Goal: Contribute content: Contribute content

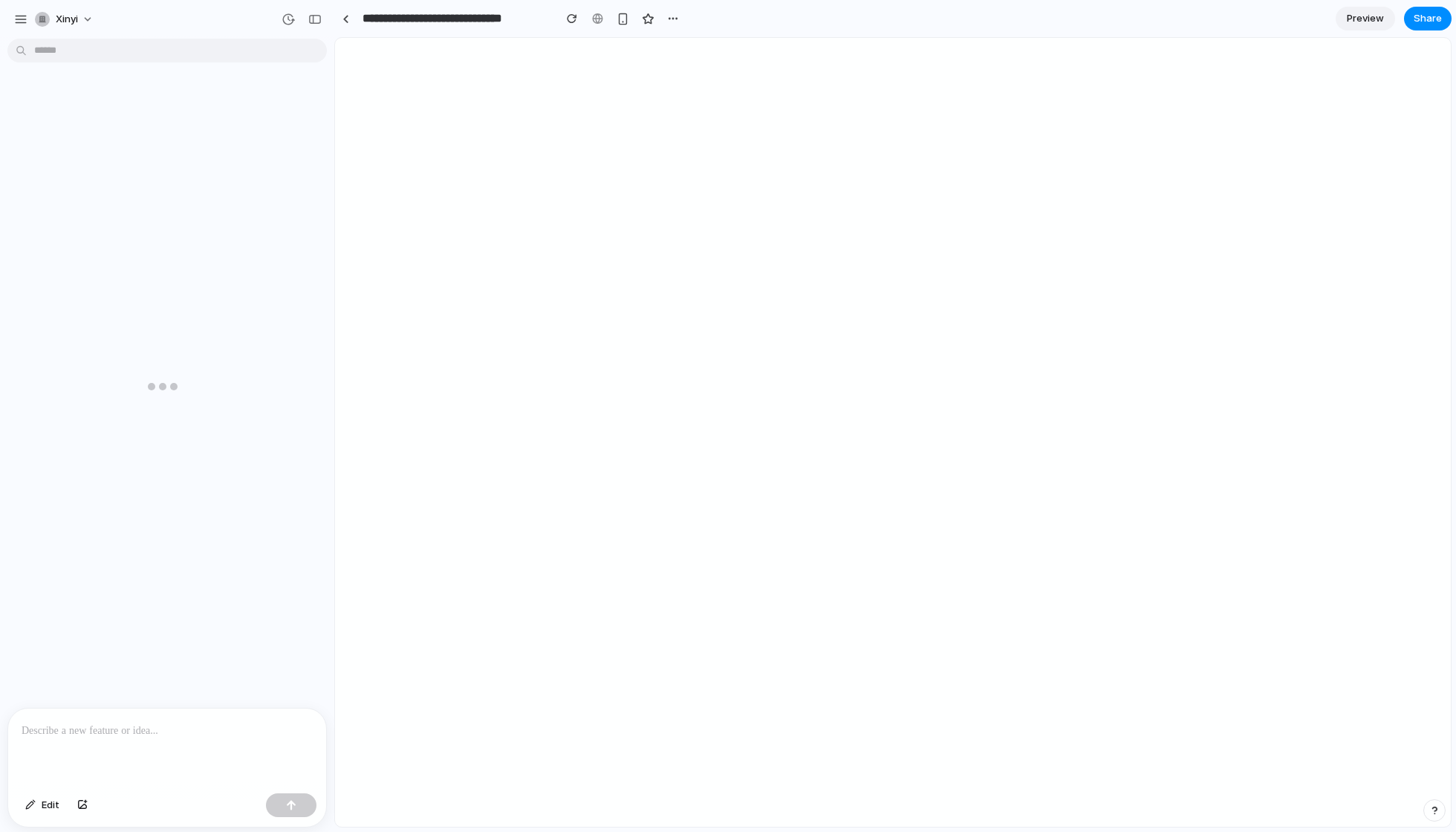
scroll to position [2198, 0]
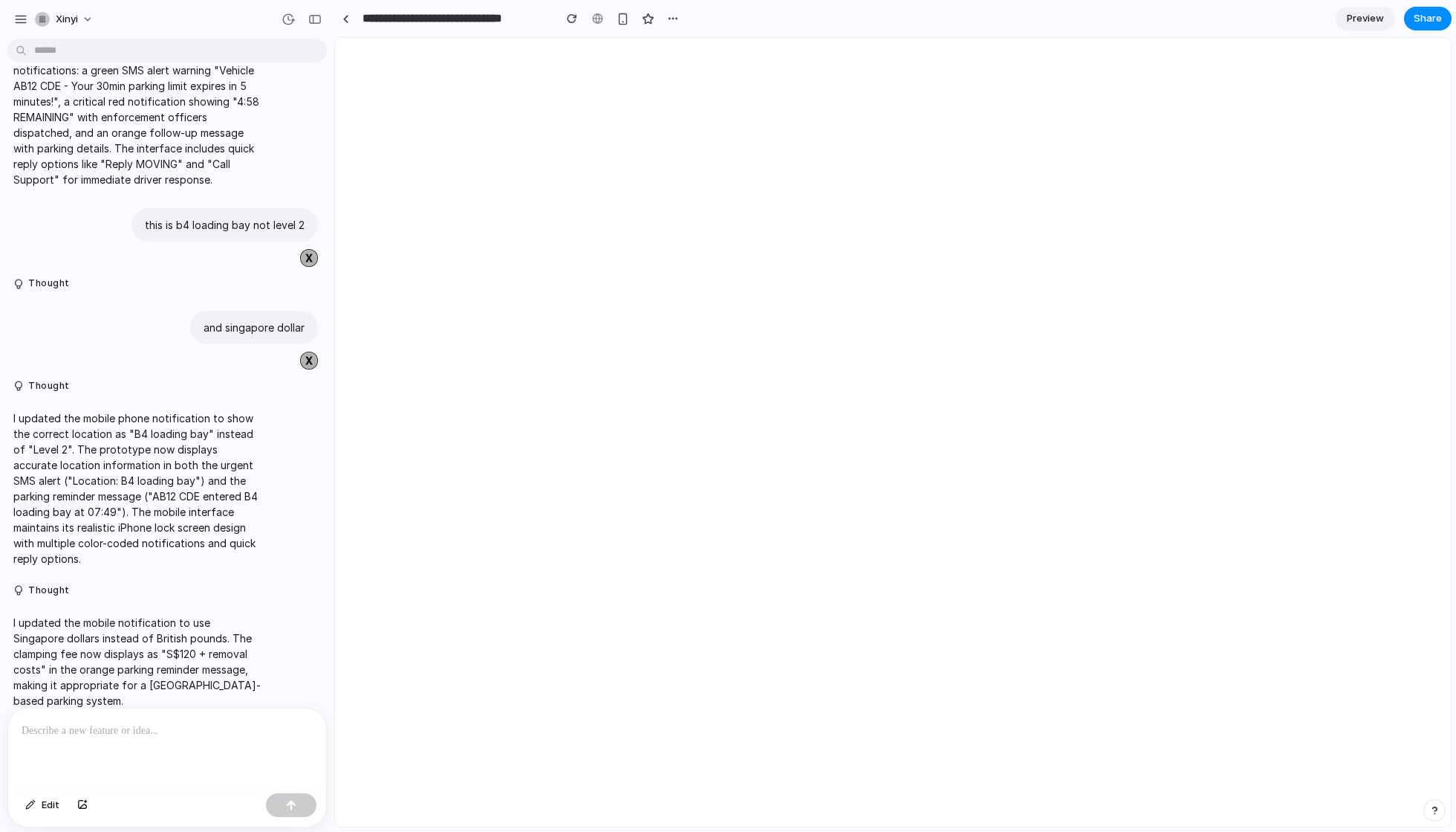
click at [142, 730] on p at bounding box center [167, 730] width 291 height 18
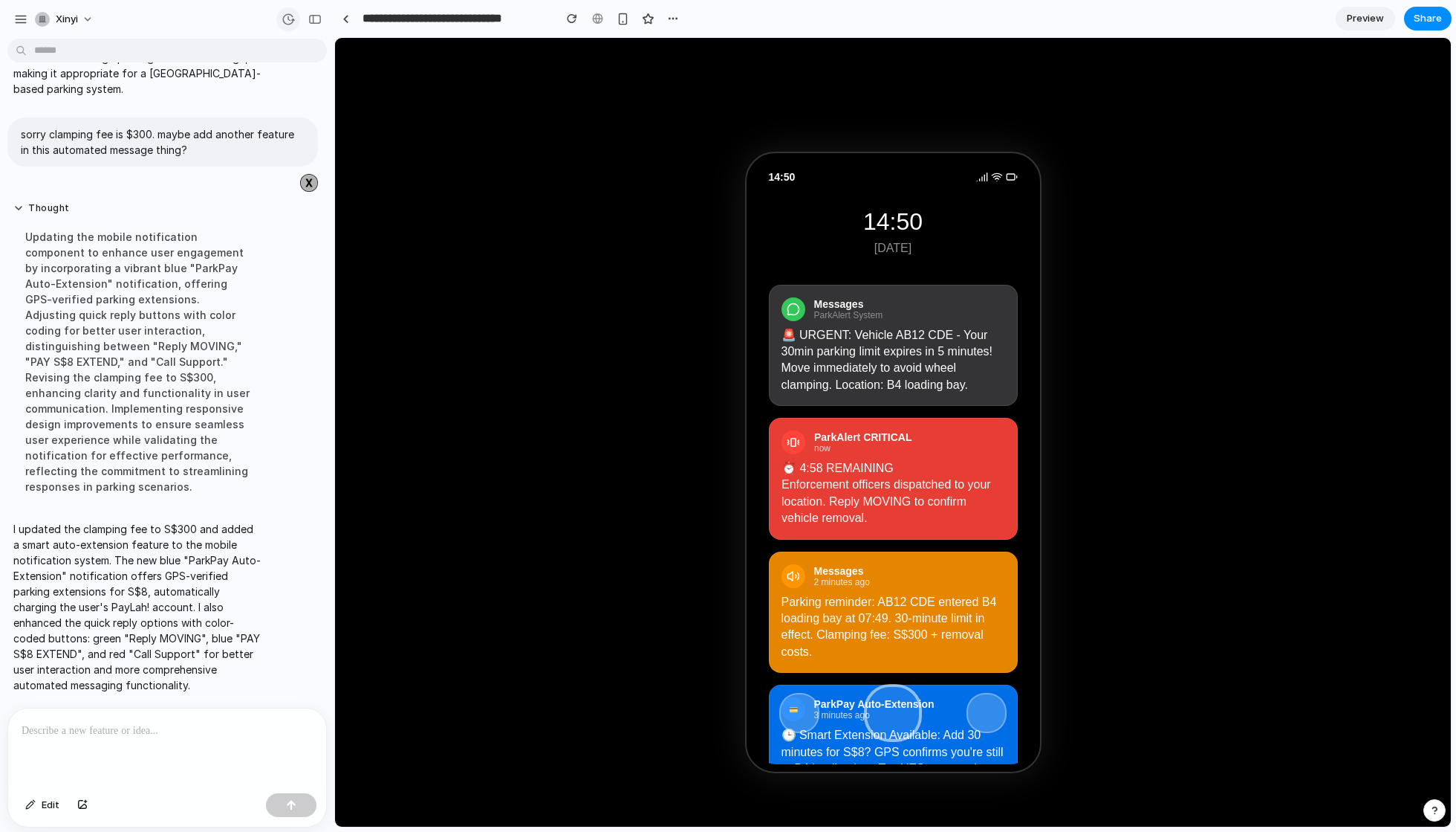
scroll to position [2778, 0]
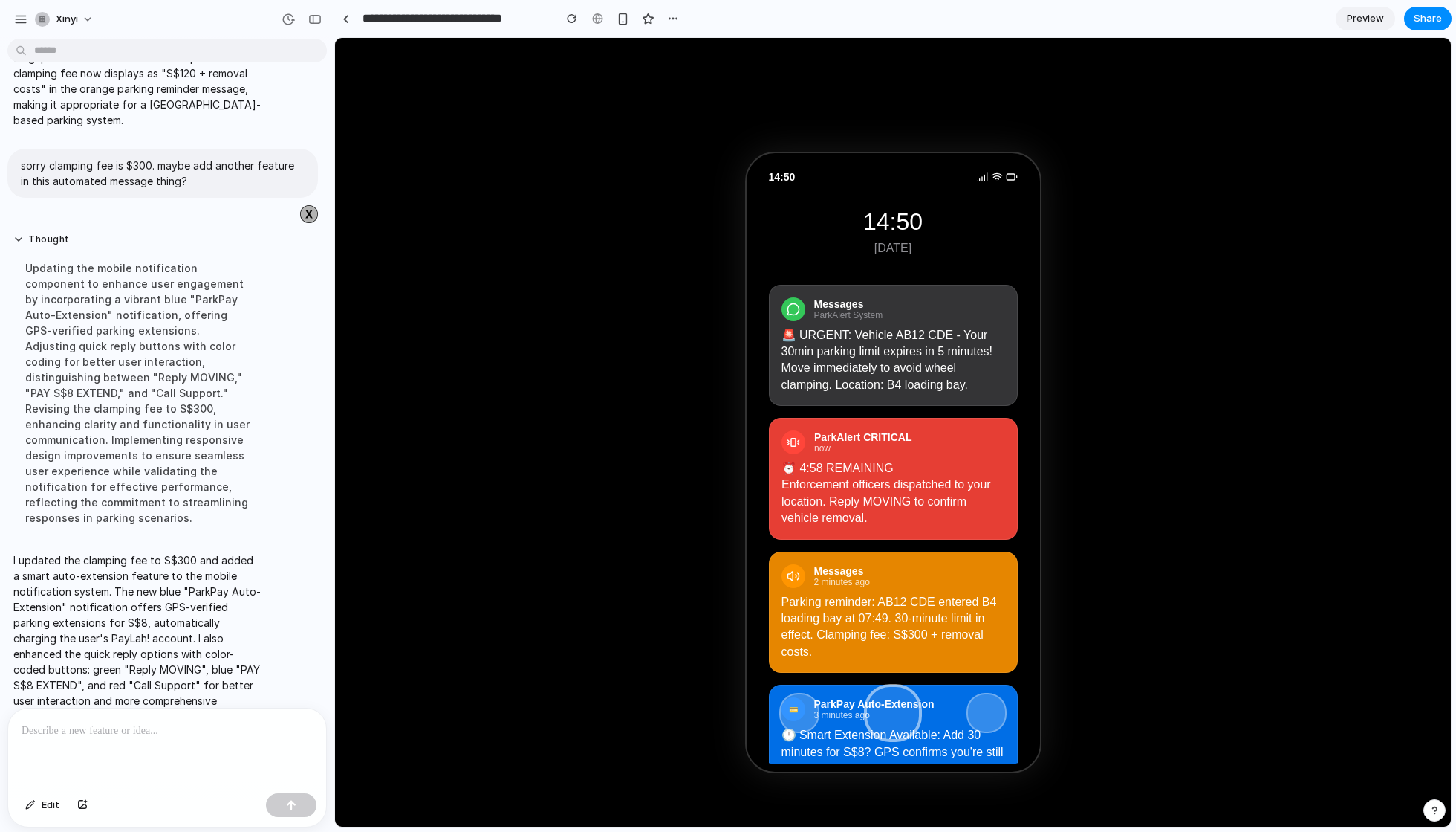
click at [919, 432] on div "ParkAlert CRITICAL now" at bounding box center [893, 442] width 227 height 25
click at [1362, 10] on link "Preview" at bounding box center [1366, 18] width 60 height 24
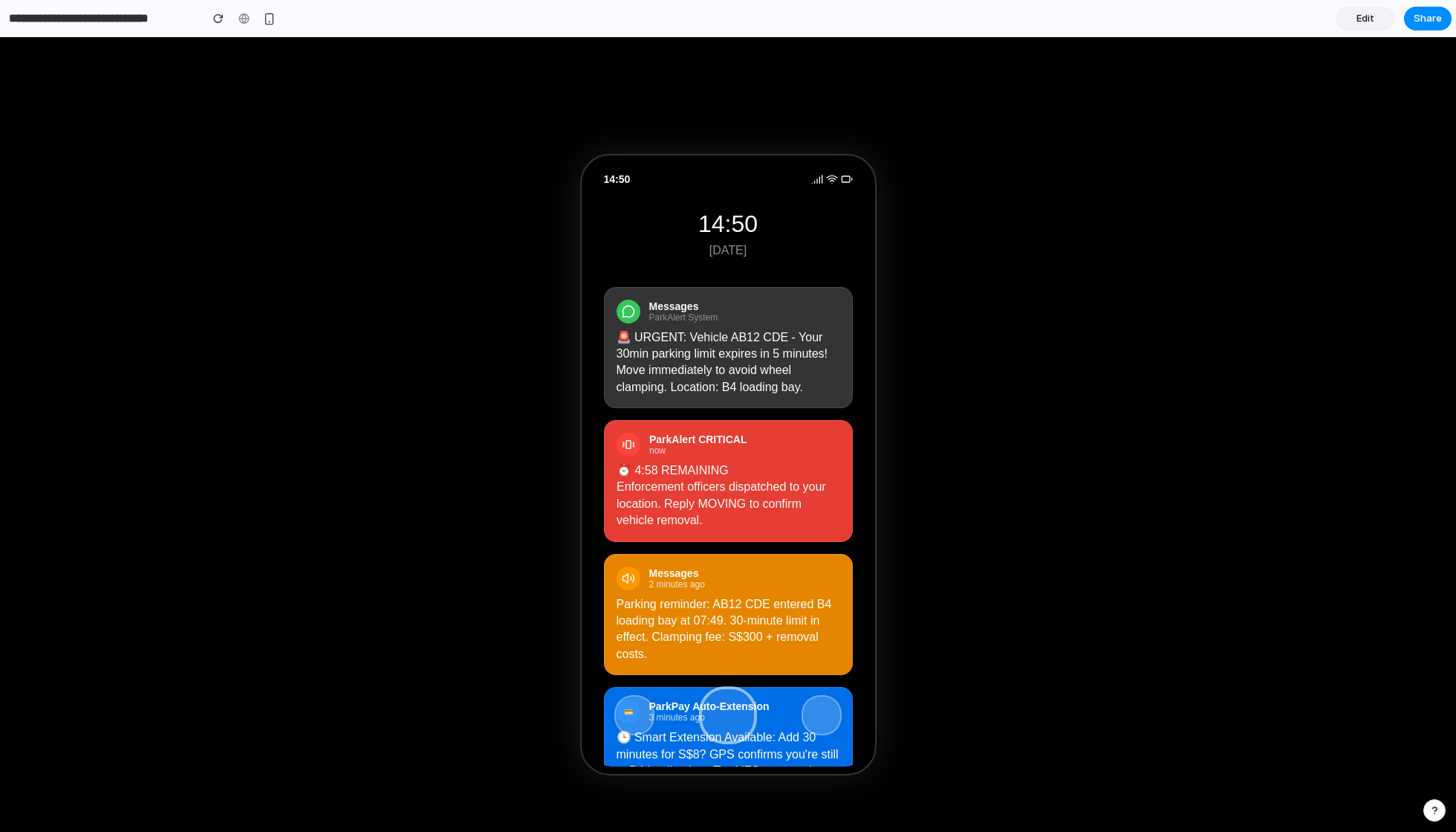
click at [1359, 19] on span "Edit" at bounding box center [1365, 18] width 18 height 15
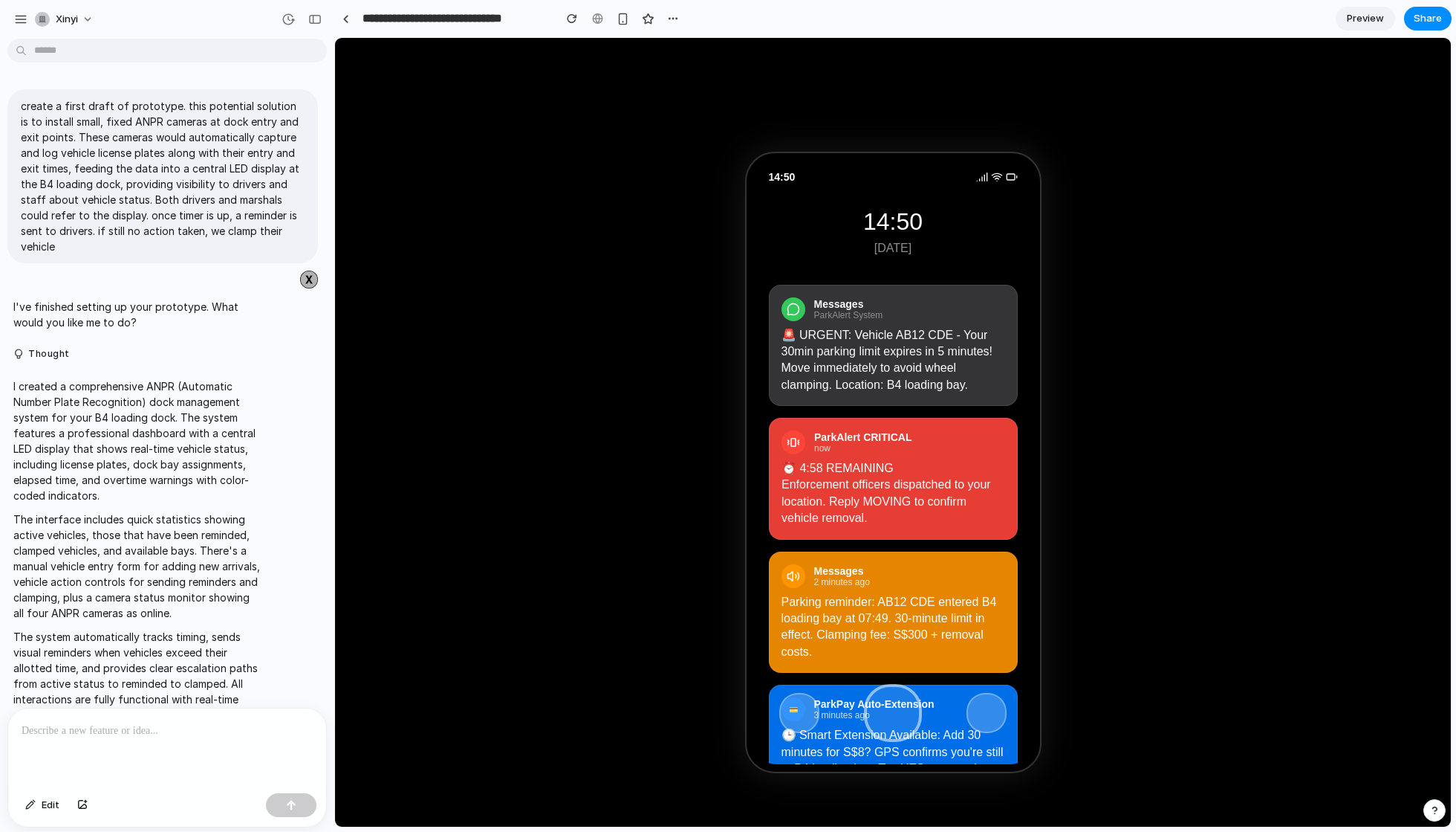
scroll to position [2504, 0]
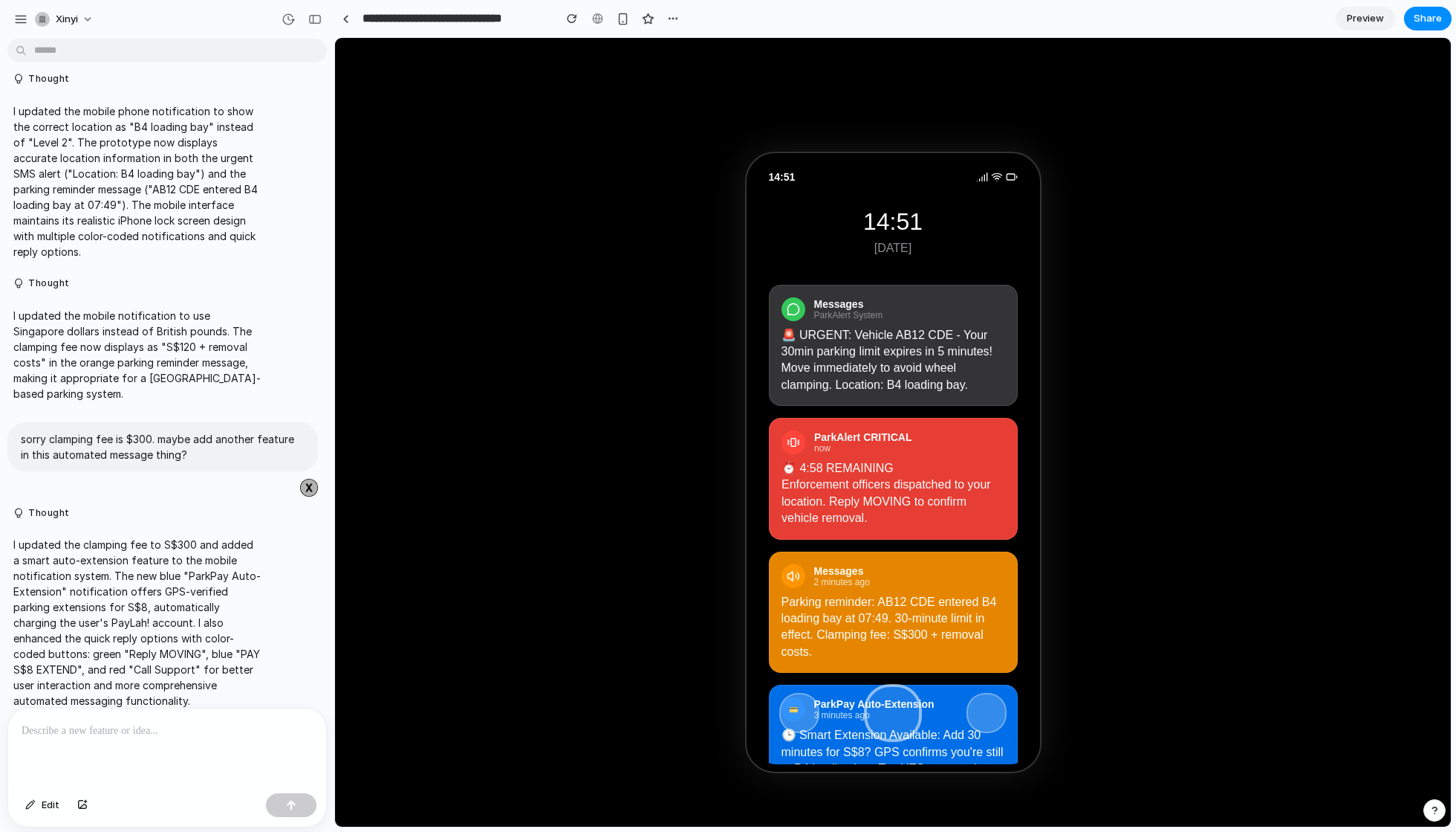
click at [123, 717] on div at bounding box center [167, 748] width 318 height 79
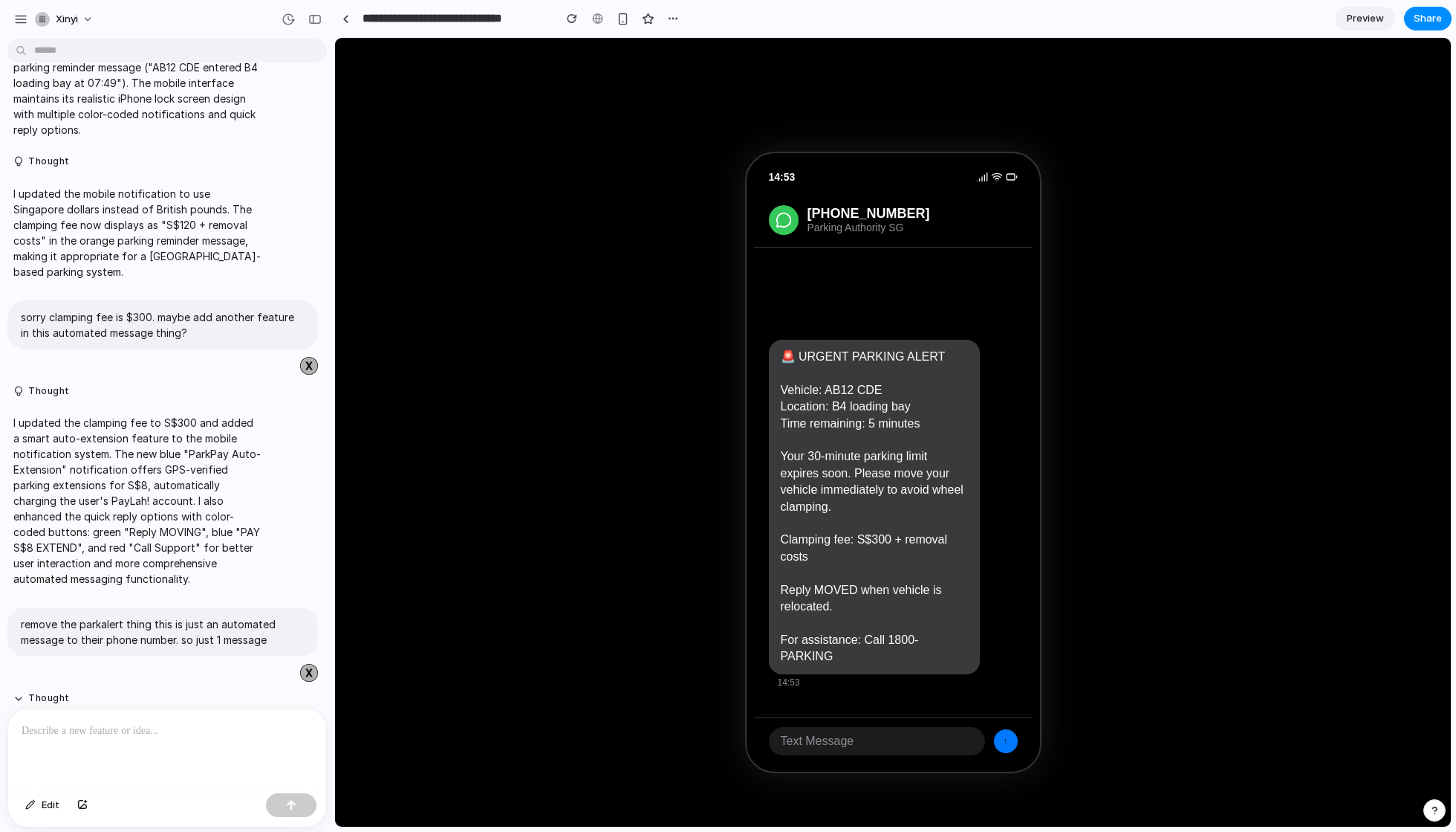
scroll to position [3102, 0]
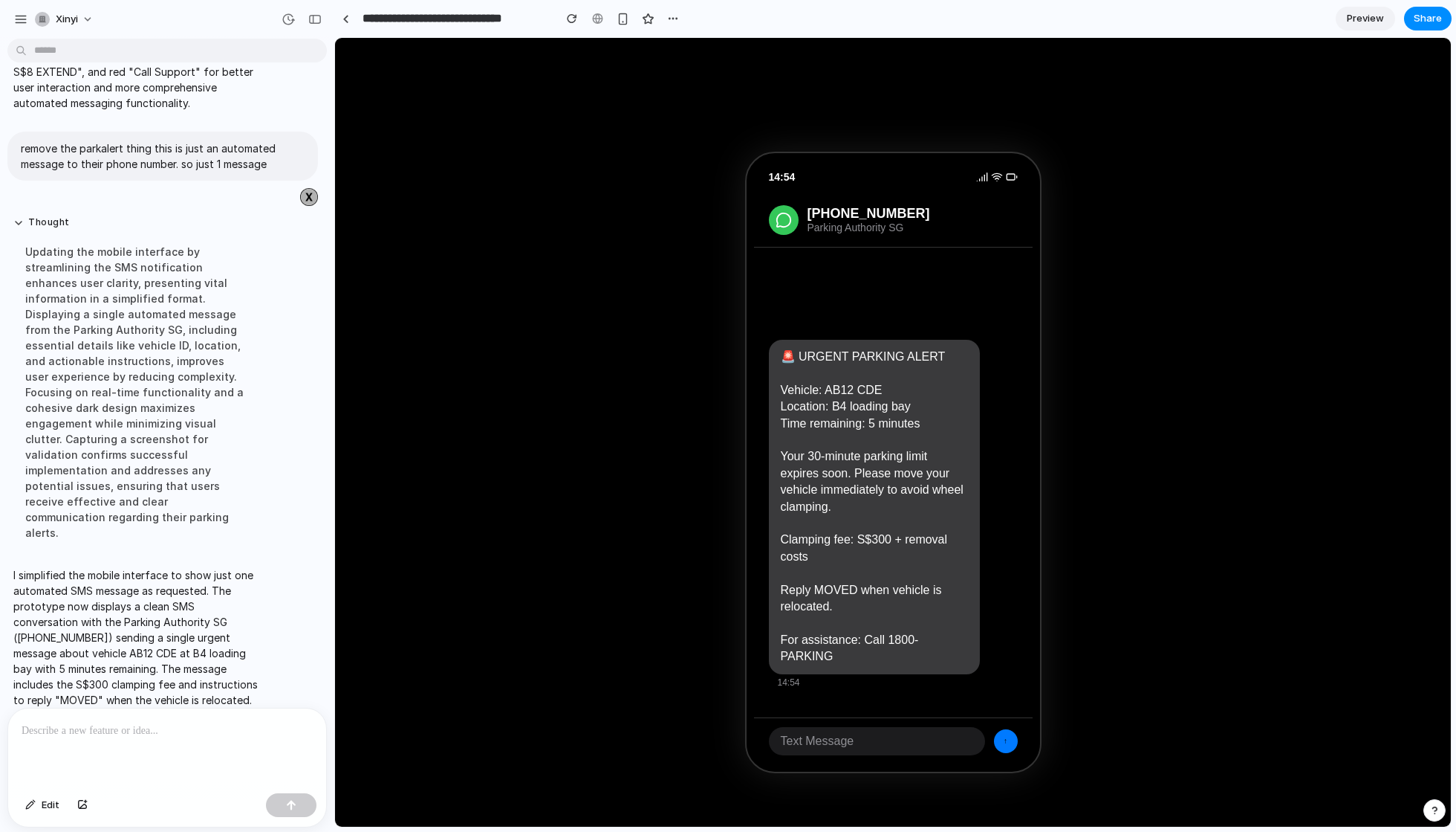
drag, startPoint x: 102, startPoint y: 636, endPoint x: 154, endPoint y: 647, distance: 53.2
click at [154, 647] on p "I simplified the mobile interface to show just one automated SMS message as req…" at bounding box center [137, 660] width 248 height 187
drag, startPoint x: 154, startPoint y: 647, endPoint x: 102, endPoint y: 634, distance: 53.6
click at [102, 634] on p "I simplified the mobile interface to show just one automated SMS message as req…" at bounding box center [137, 660] width 248 height 187
copy p "instructions to reply "MOVED" when the vehicle is relocated"
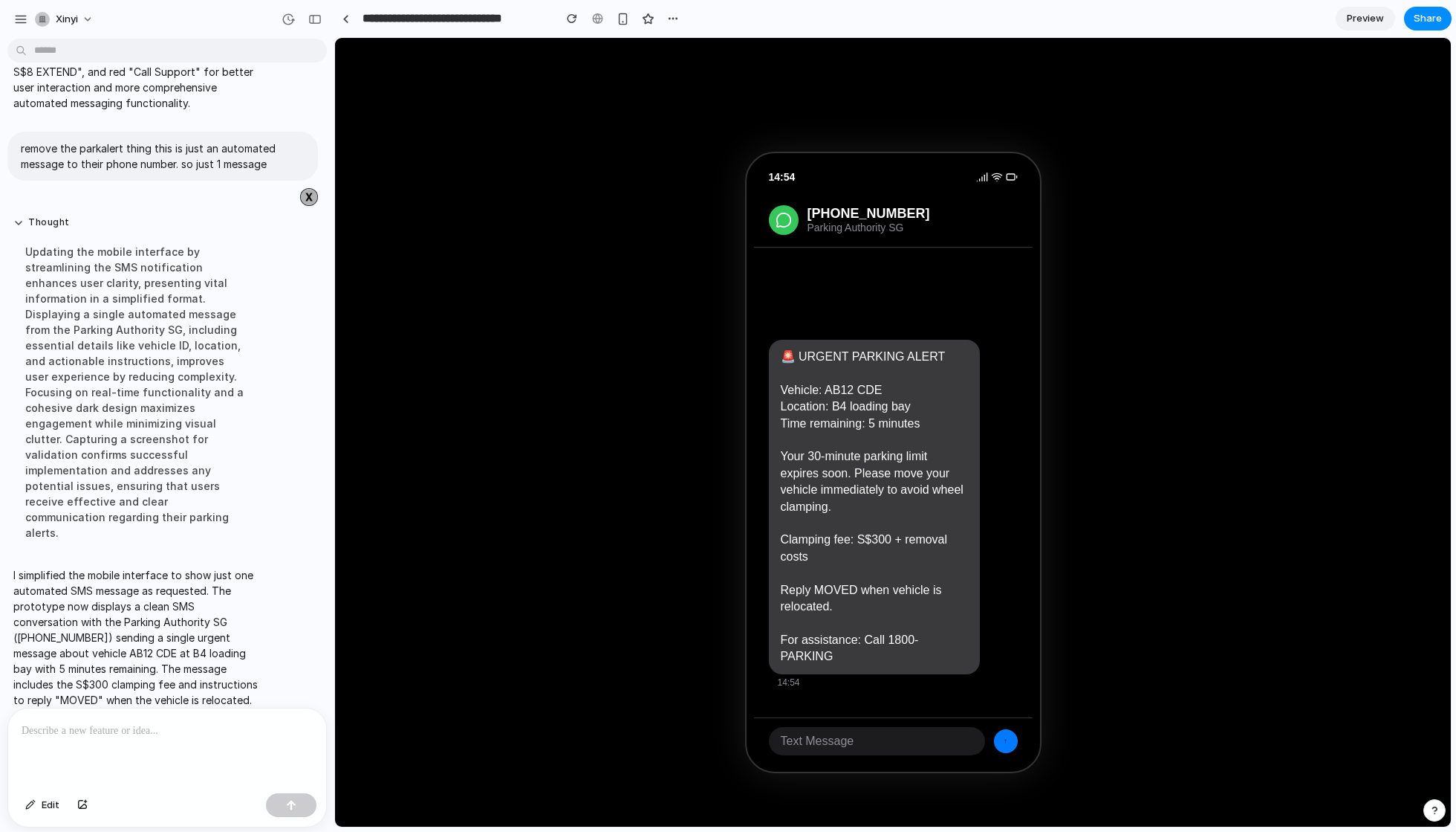
click at [137, 732] on p at bounding box center [167, 730] width 291 height 18
click at [63, 711] on p "**********" at bounding box center [167, 722] width 291 height 36
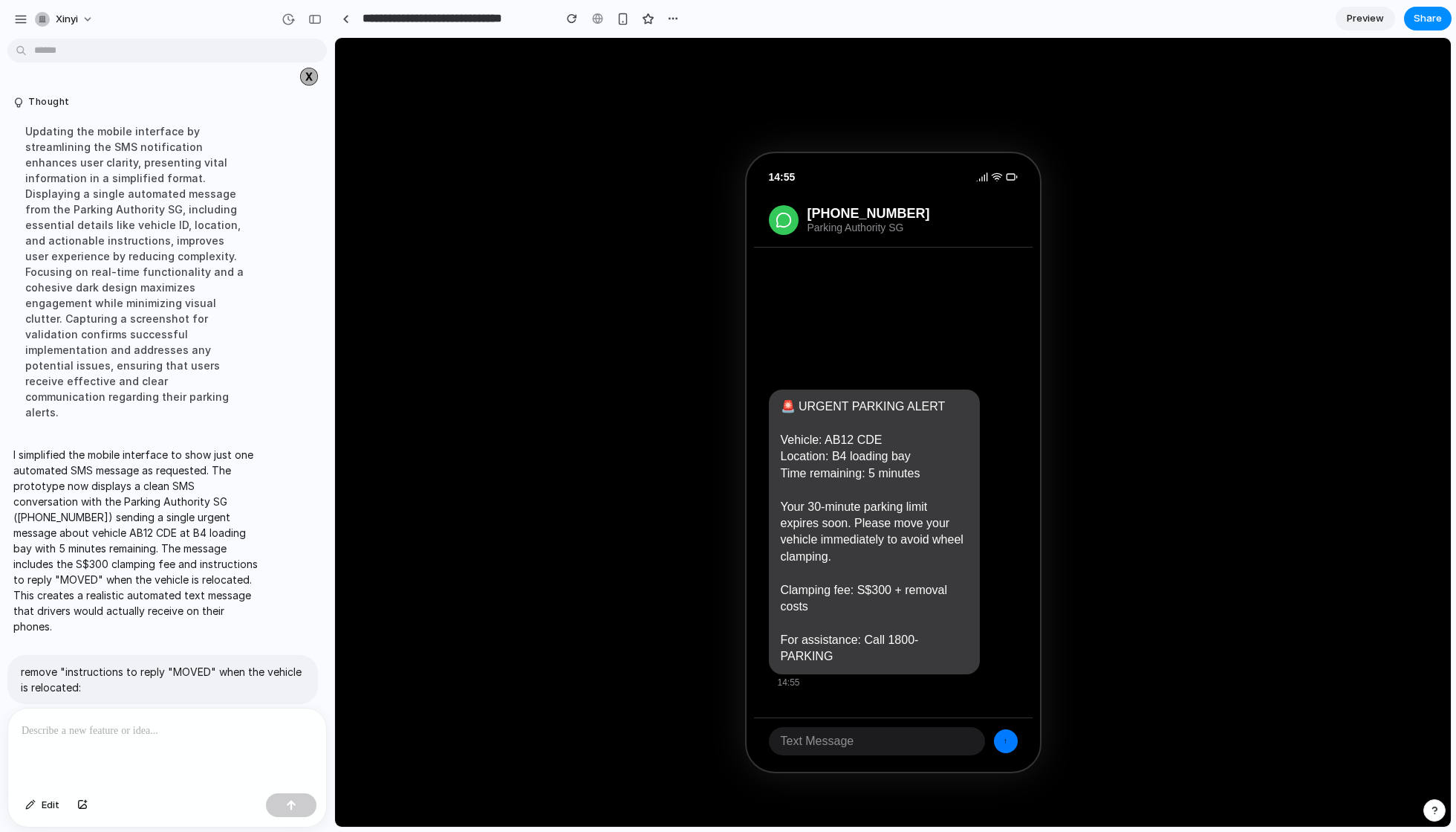
scroll to position [3300, 0]
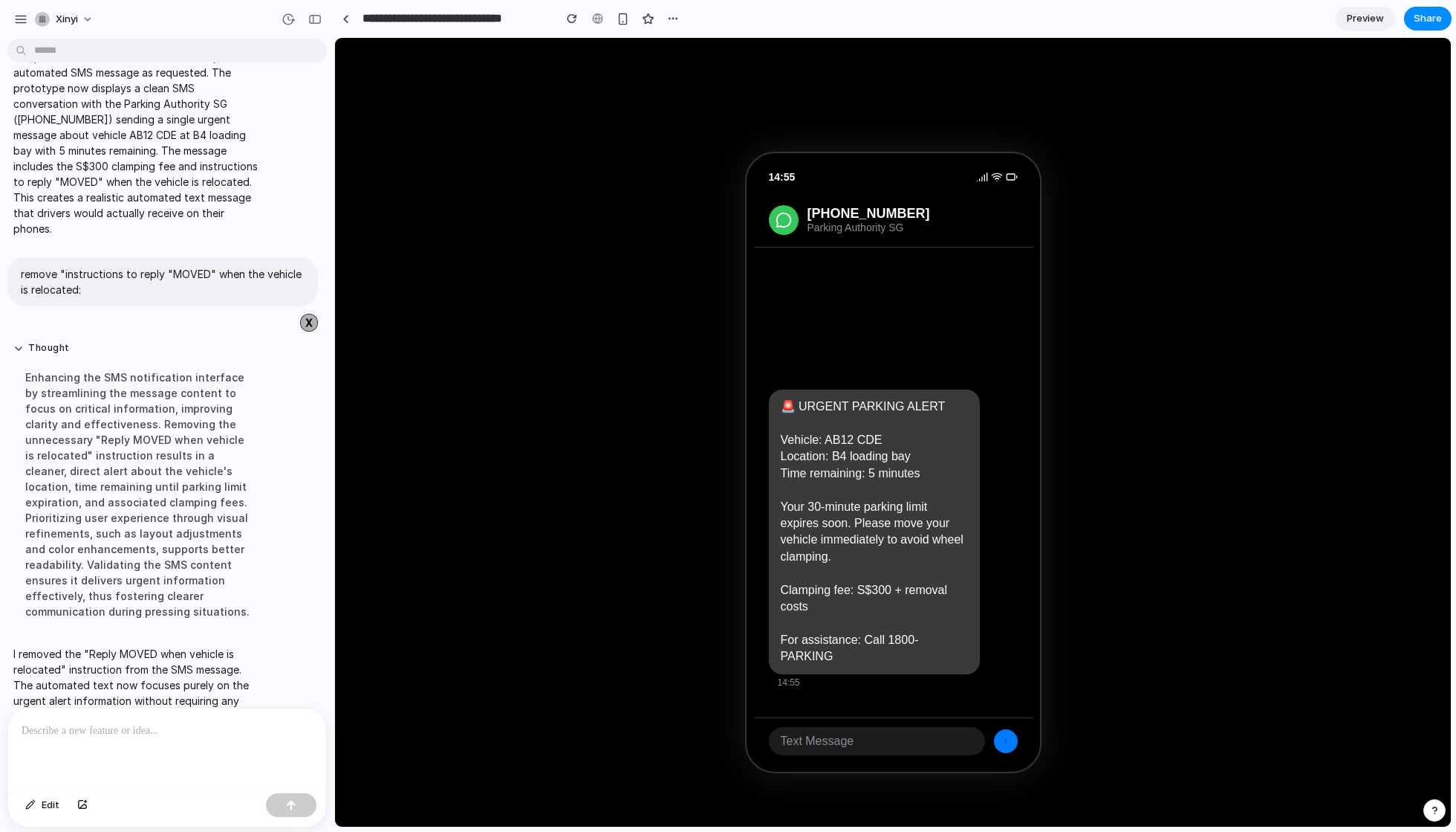
click at [1368, 21] on span "Preview" at bounding box center [1366, 18] width 38 height 15
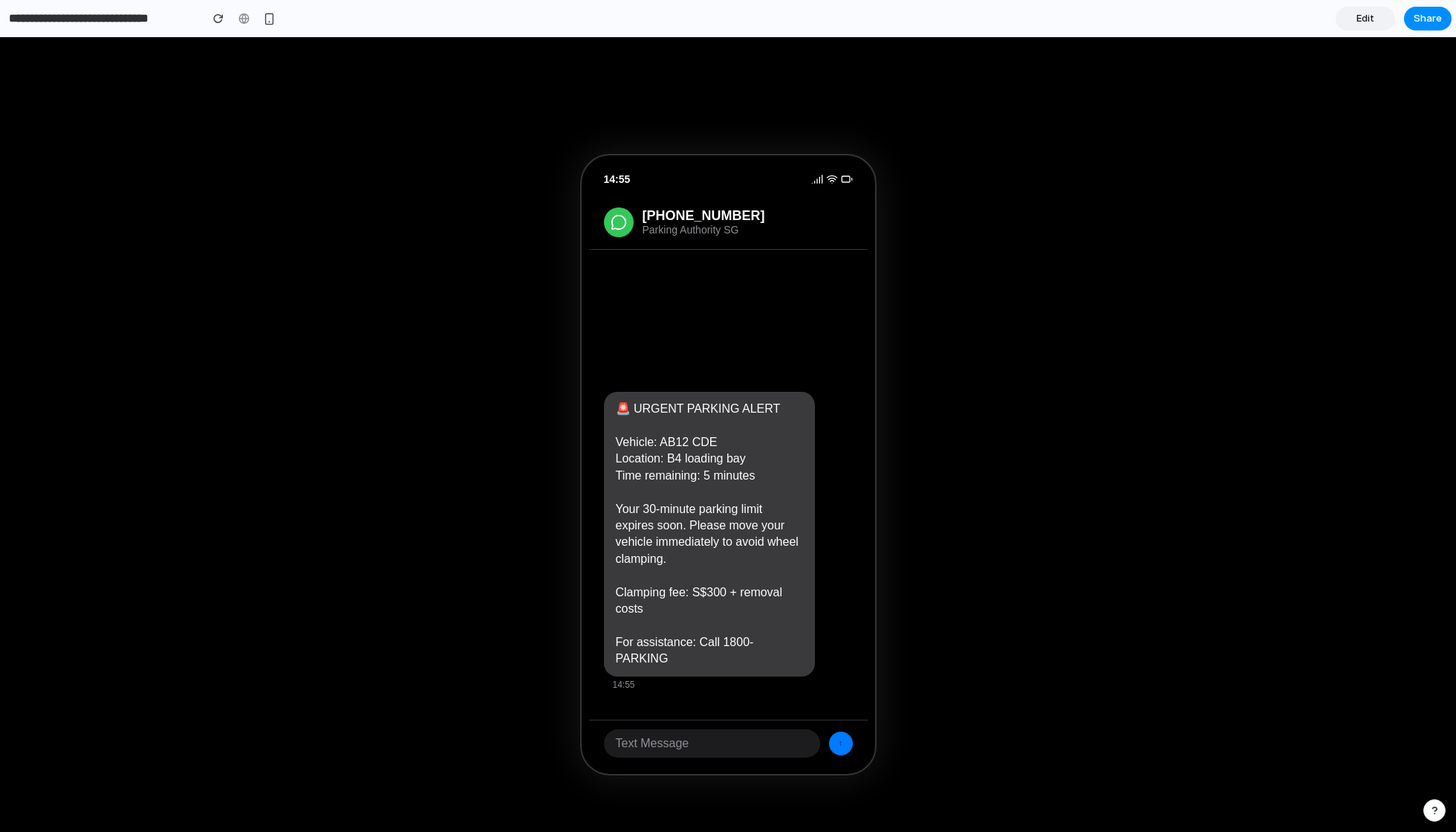
click at [838, 744] on div "↑" at bounding box center [841, 743] width 24 height 24
click at [784, 743] on div "Text Message" at bounding box center [712, 743] width 216 height 28
